Goal: Task Accomplishment & Management: Use online tool/utility

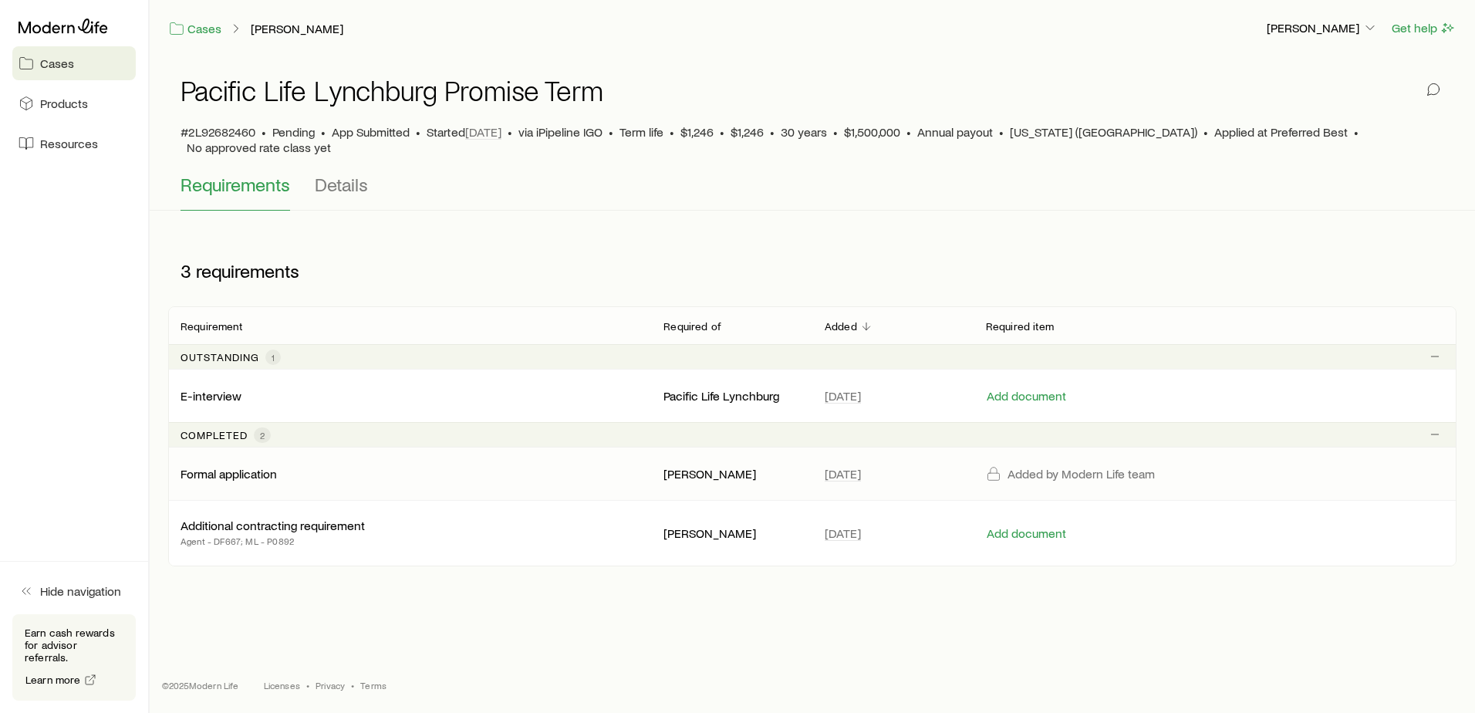
click at [249, 466] on p "Formal application" at bounding box center [229, 473] width 96 height 15
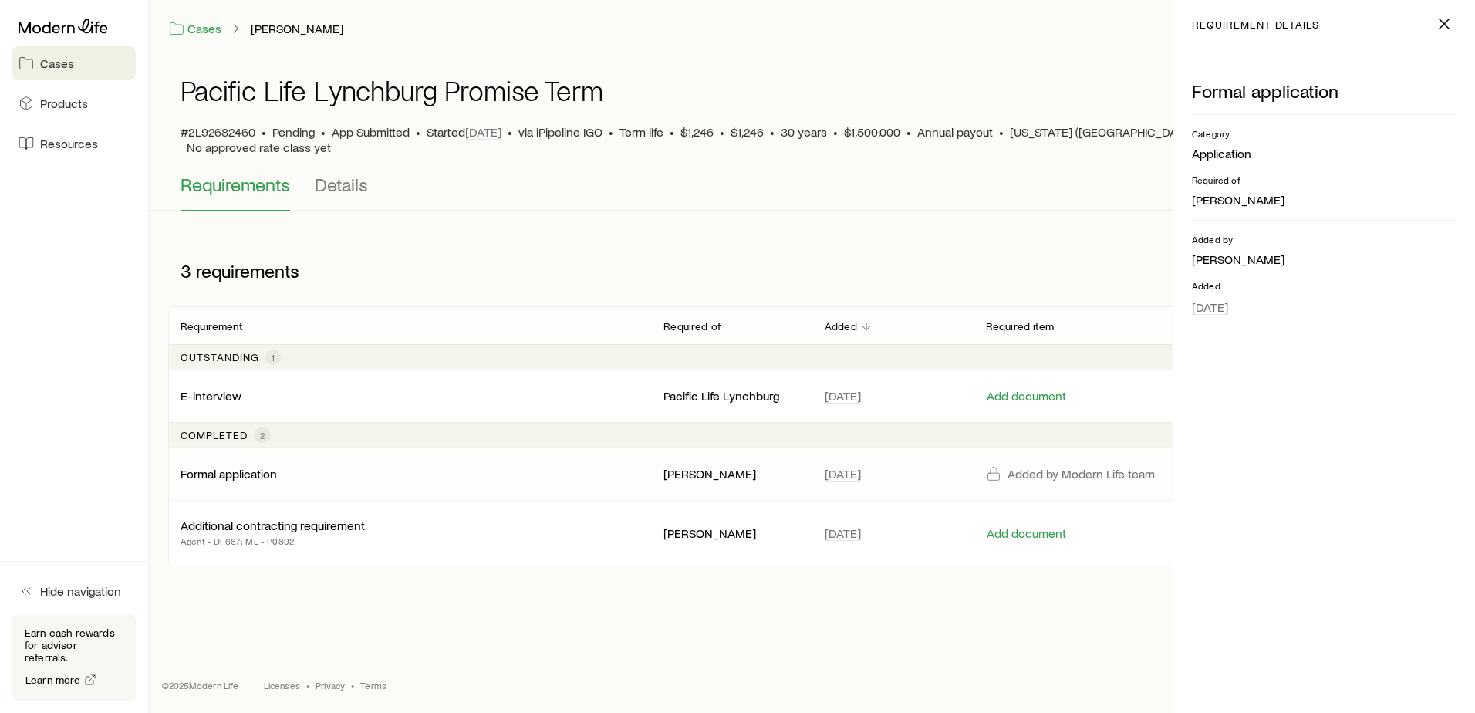
click at [249, 466] on p "Formal application" at bounding box center [229, 473] width 96 height 15
click at [50, 153] on link "Resources" at bounding box center [73, 144] width 123 height 34
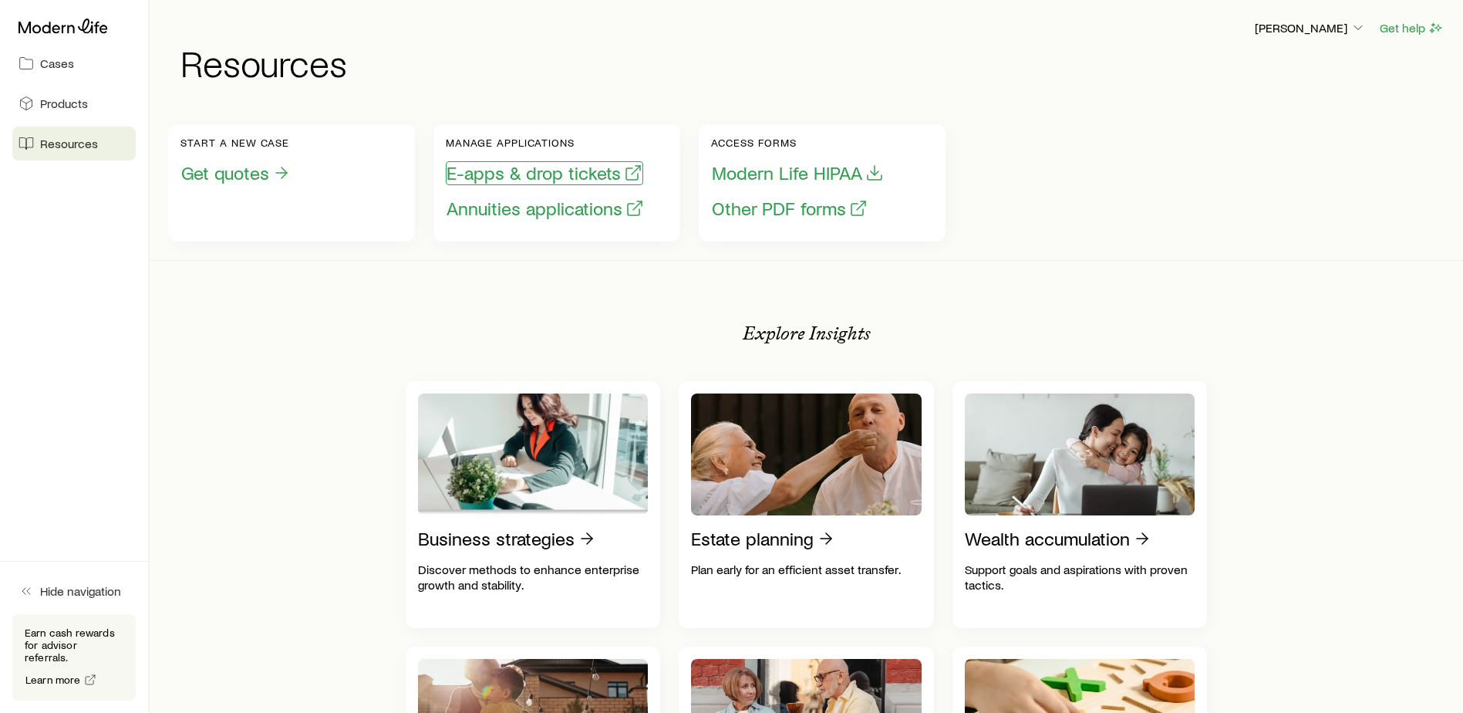
click at [560, 183] on button "E-apps & drop tickets" at bounding box center [544, 173] width 197 height 24
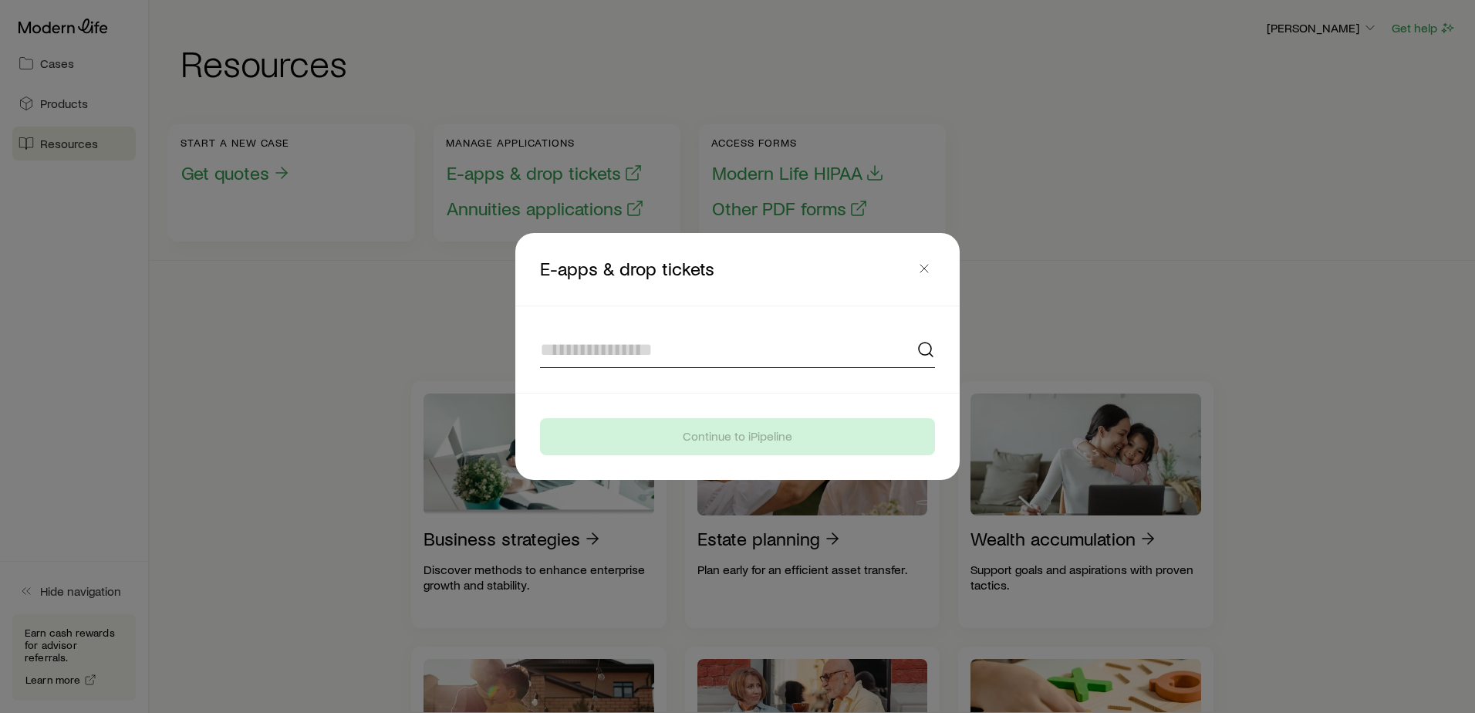
click at [614, 361] on input at bounding box center [737, 349] width 395 height 37
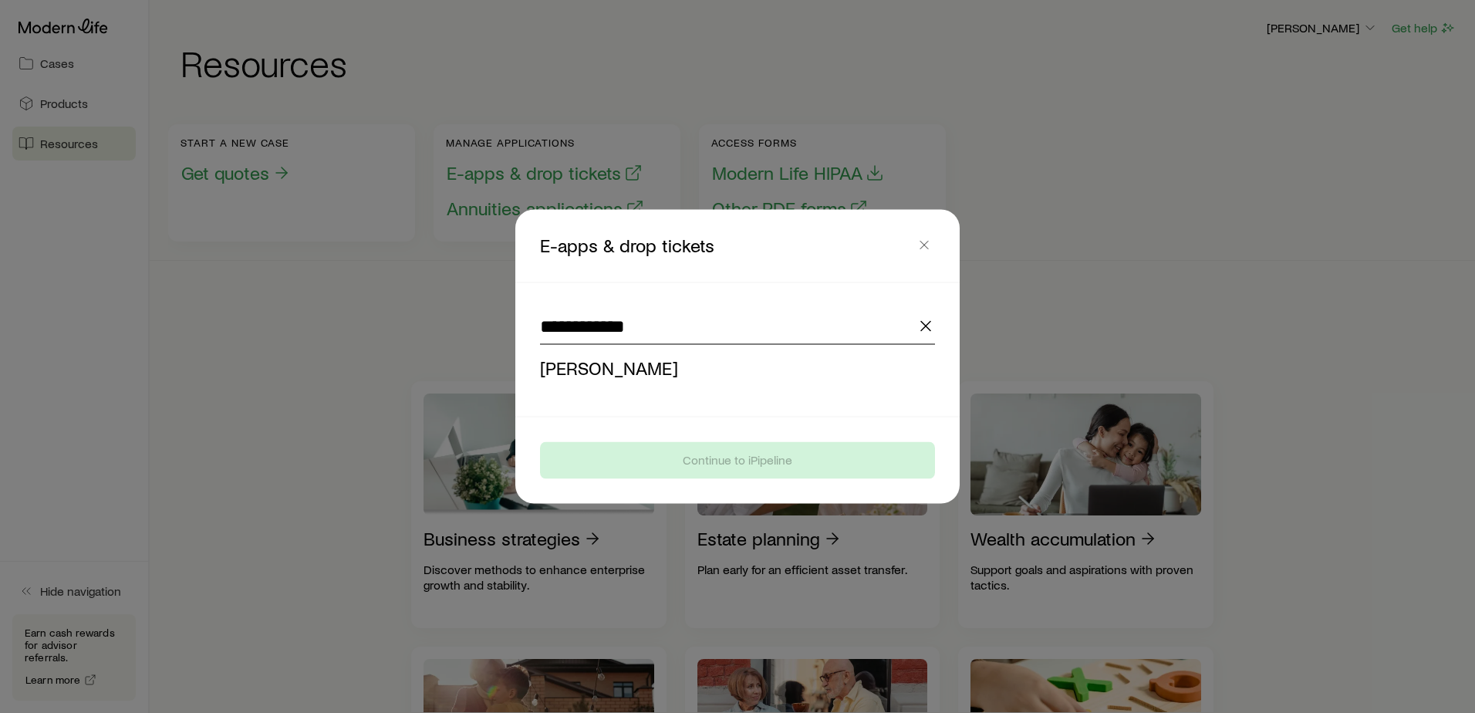
type input "**********"
click at [540, 442] on button "Continue to iPipeline" at bounding box center [737, 460] width 395 height 37
